Goal: Information Seeking & Learning: Find specific fact

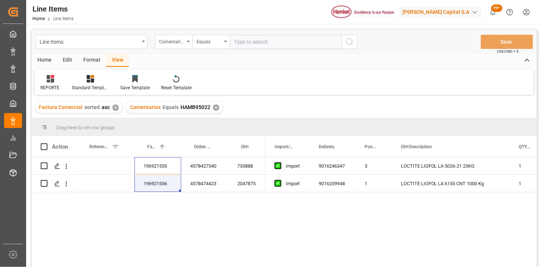
click at [263, 45] on input "text" at bounding box center [286, 42] width 112 height 14
click at [174, 40] on div "Comentarios" at bounding box center [171, 41] width 25 height 9
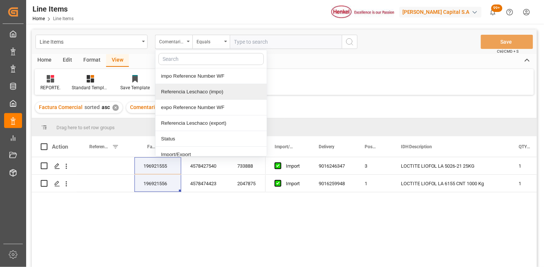
drag, startPoint x: 198, startPoint y: 91, endPoint x: 227, endPoint y: 74, distance: 33.4
click at [200, 90] on div "Referencia Leschaco (impo)" at bounding box center [210, 92] width 111 height 16
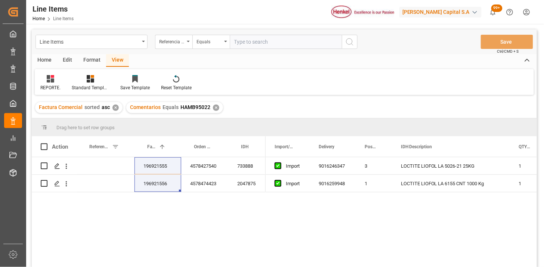
drag, startPoint x: 247, startPoint y: 55, endPoint x: 257, endPoint y: 49, distance: 11.9
click at [251, 51] on div "Line Items Referencia Leschaco (impo) Equals Save Ctrl/CMD + S Home Edit Format…" at bounding box center [284, 159] width 505 height 258
click at [260, 46] on input "text" at bounding box center [286, 42] width 112 height 14
click at [283, 46] on input "text" at bounding box center [286, 42] width 112 height 14
paste input "250906900476"
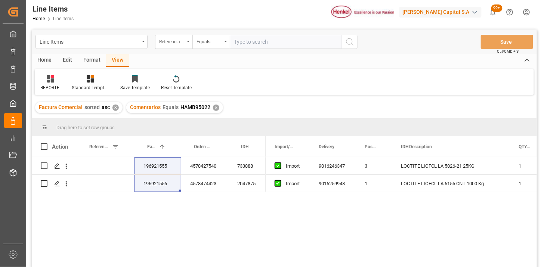
type input "250906900476"
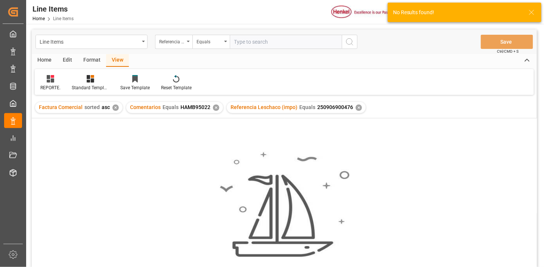
click at [214, 106] on div "✕" at bounding box center [216, 108] width 6 height 6
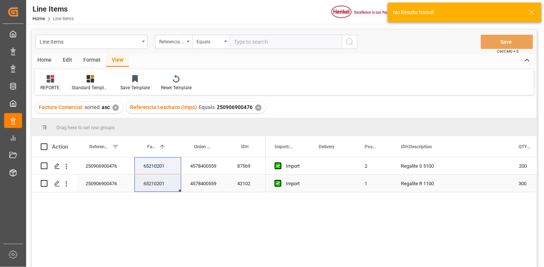
click at [241, 185] on div "42102" at bounding box center [246, 183] width 37 height 17
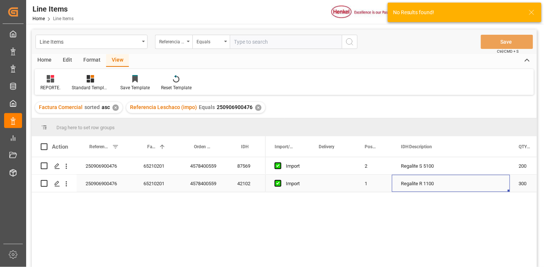
scroll to position [0, 12]
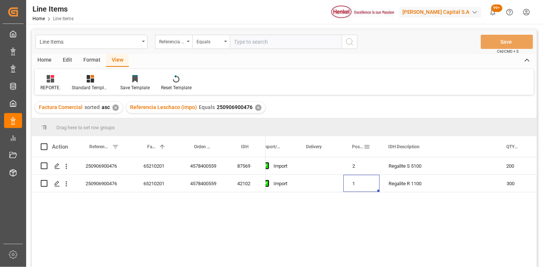
click at [352, 150] on div "Posición" at bounding box center [358, 146] width 12 height 21
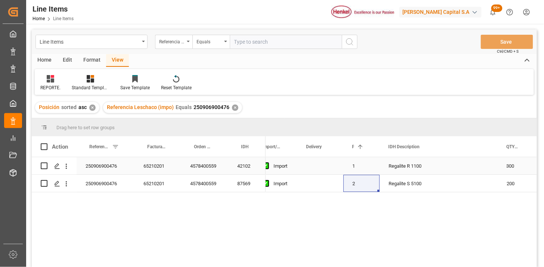
click at [232, 167] on div "42102" at bounding box center [246, 165] width 37 height 17
click at [422, 168] on div "Regalite R 1100" at bounding box center [439, 165] width 118 height 17
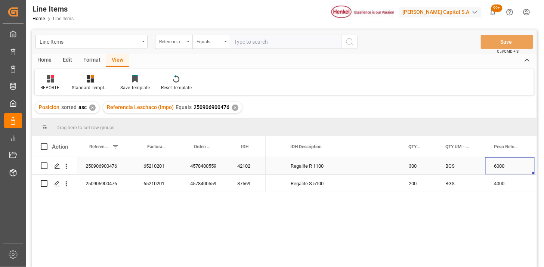
scroll to position [0, 161]
